Goal: Task Accomplishment & Management: Manage account settings

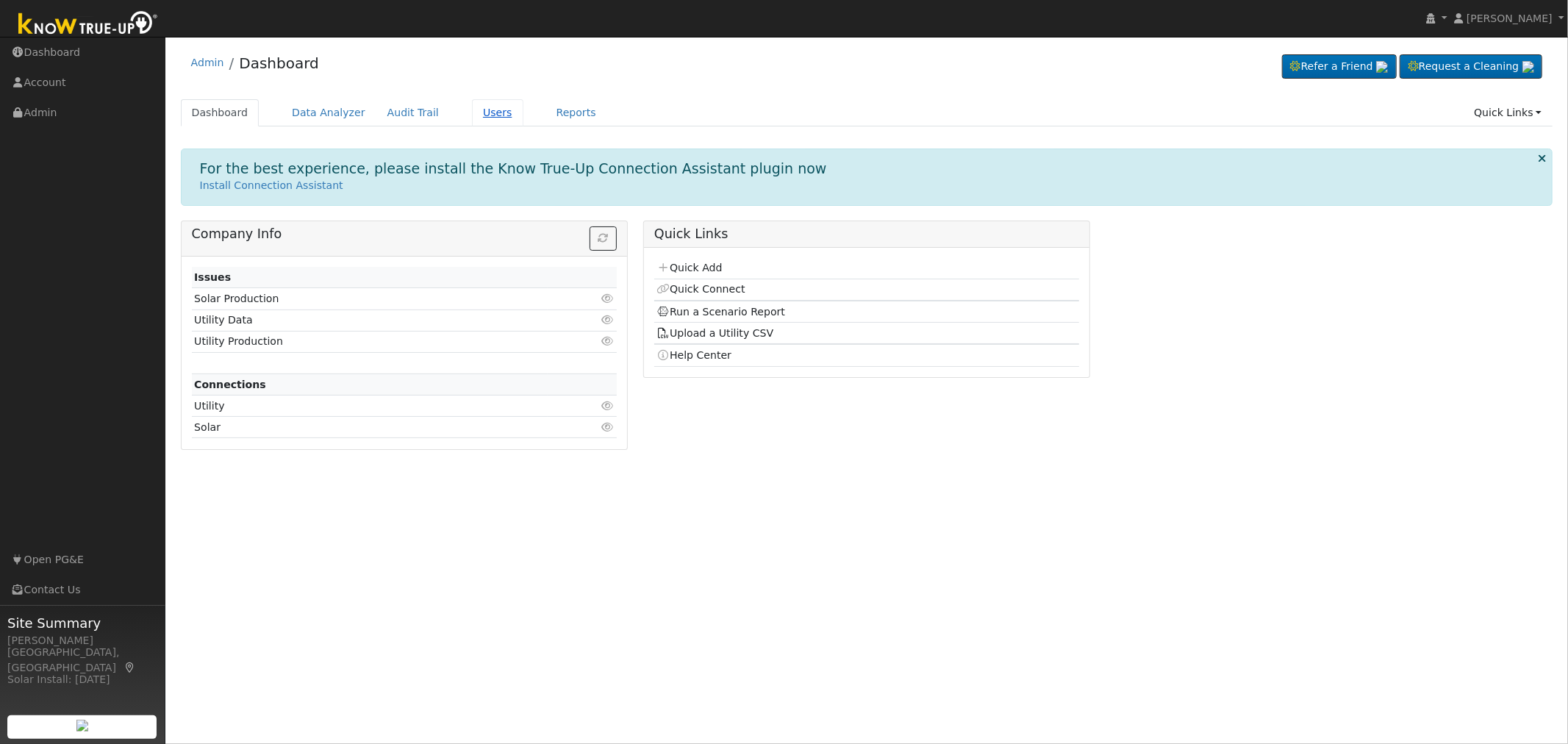
click at [472, 115] on link "Users" at bounding box center [497, 112] width 52 height 27
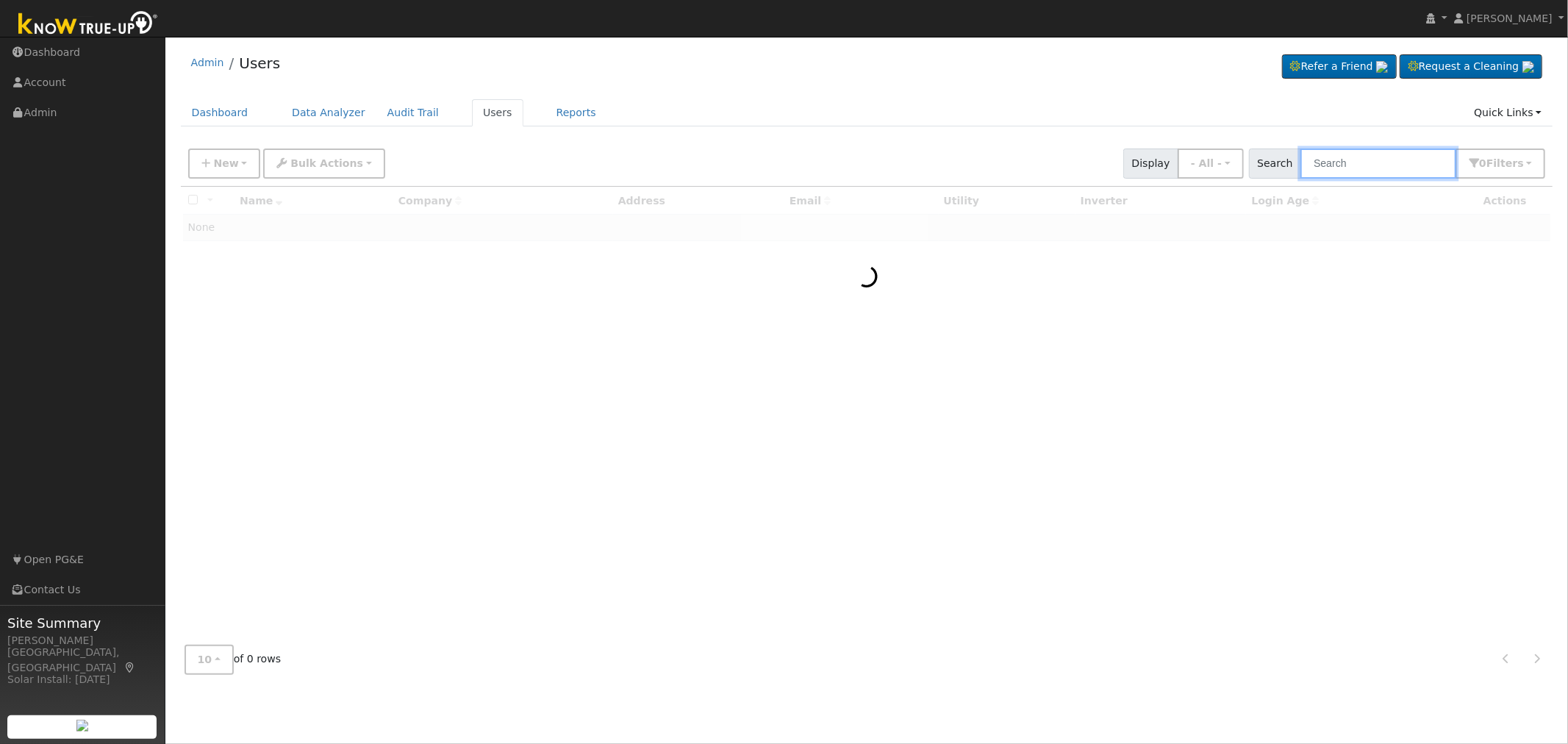
click at [1368, 160] on input "text" at bounding box center [1378, 164] width 156 height 30
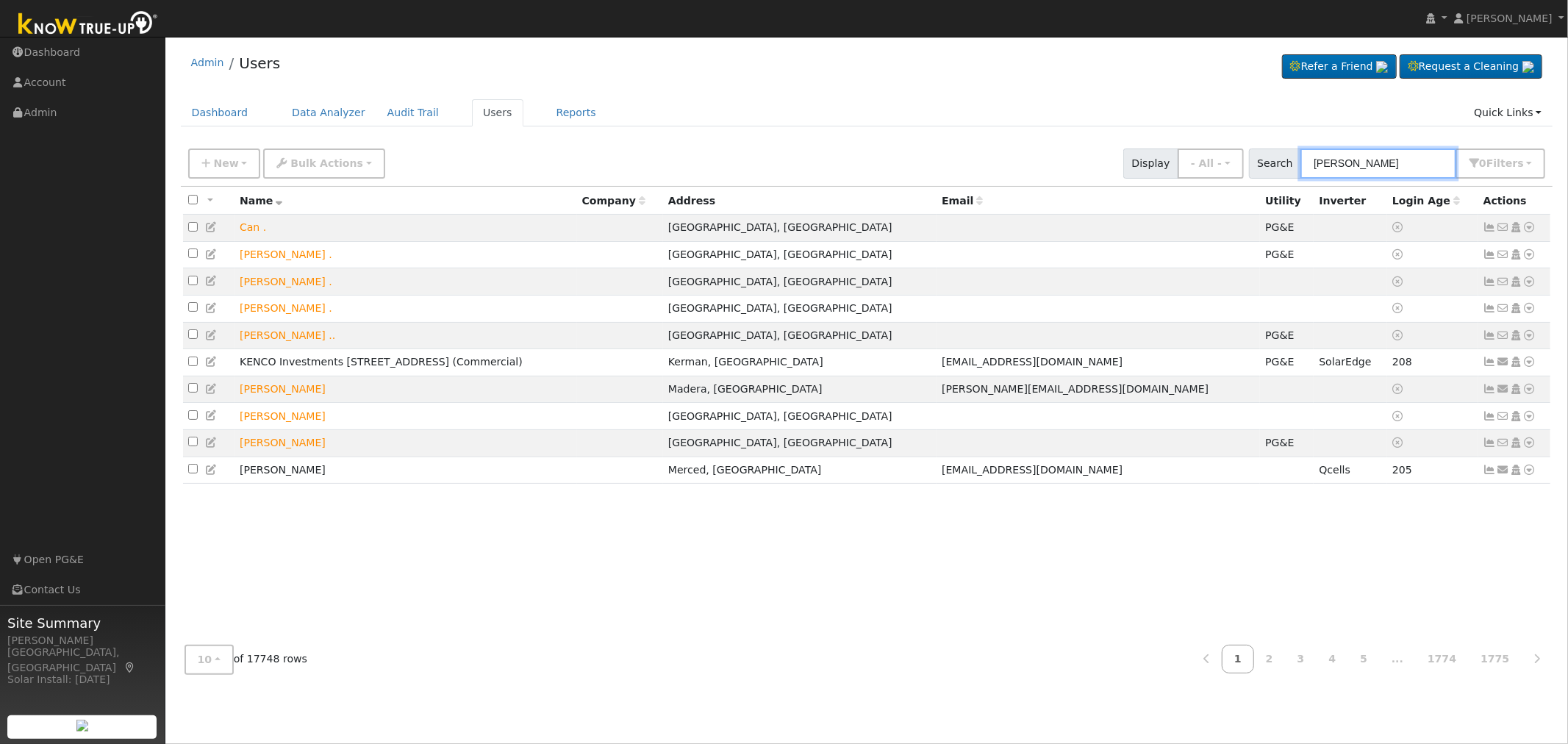
type input "[PERSON_NAME]"
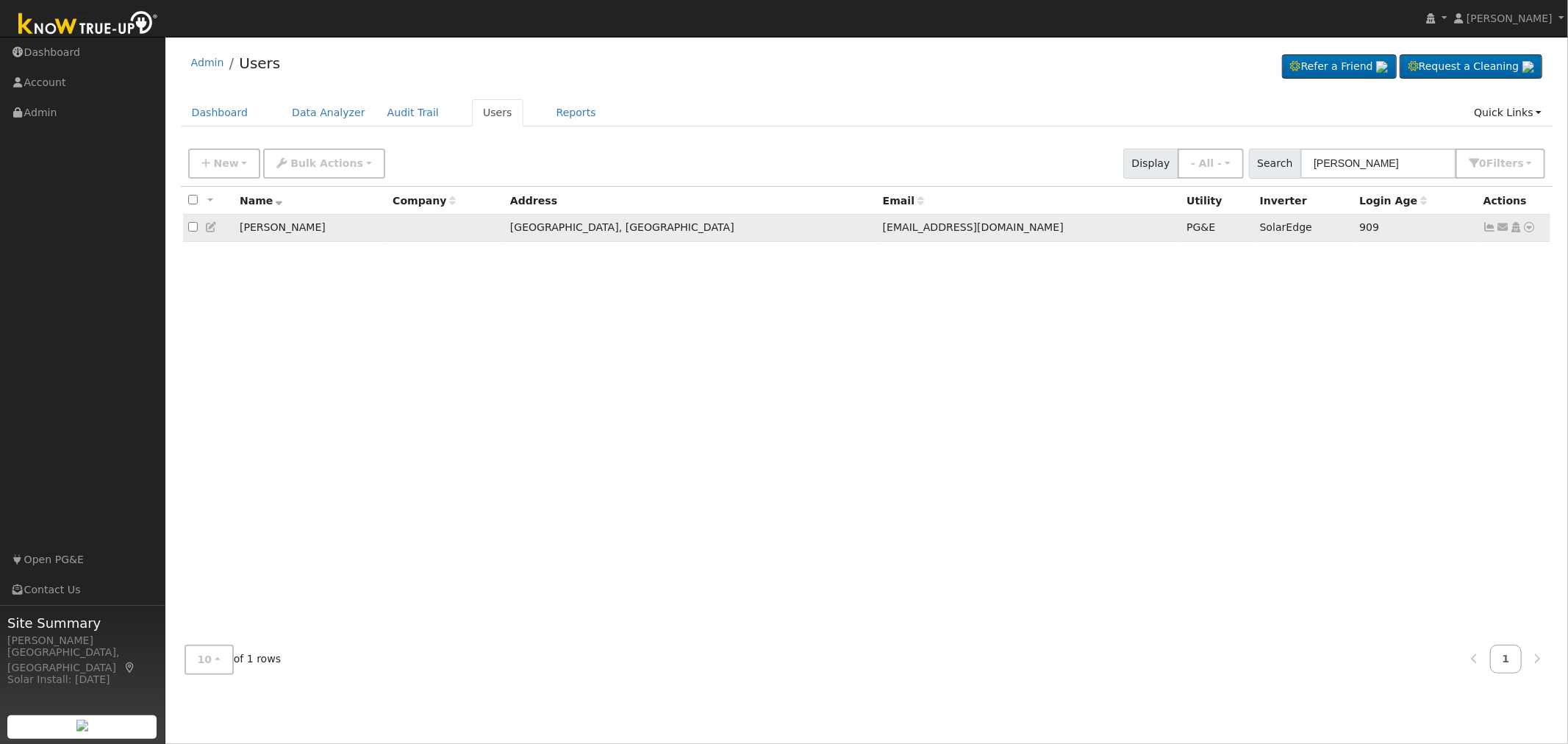
click at [1518, 231] on icon at bounding box center [1516, 227] width 13 height 10
